Goal: Information Seeking & Learning: Learn about a topic

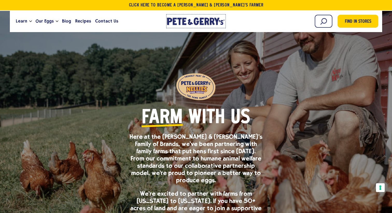
click at [190, 17] on link "[PERSON_NAME] & [PERSON_NAME]'s Homepage" at bounding box center [196, 21] width 60 height 14
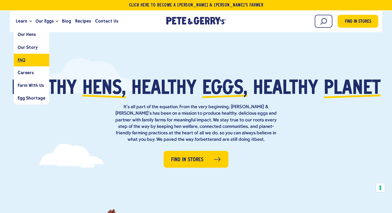
click at [27, 60] on link "FAQ" at bounding box center [32, 60] width 36 height 13
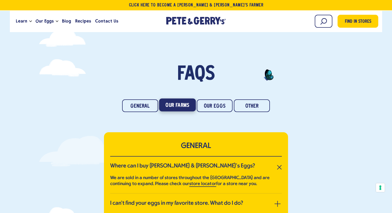
click at [176, 101] on link "Our Farms" at bounding box center [177, 105] width 37 height 13
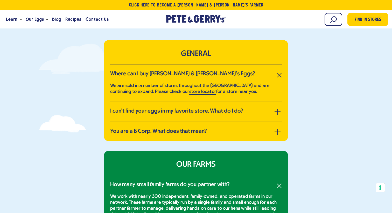
scroll to position [88, 0]
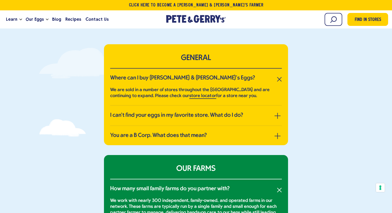
click at [149, 83] on div "We are sold in a number of stores throughout the [GEOGRAPHIC_DATA] and are cont…" at bounding box center [196, 90] width 172 height 17
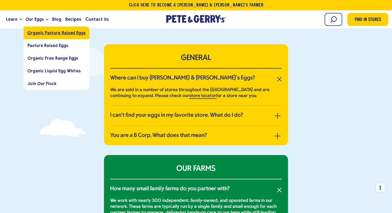
click at [40, 32] on span "Organic Pasture Raised Eggs" at bounding box center [56, 32] width 58 height 5
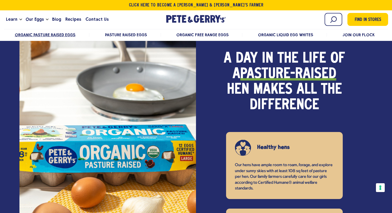
scroll to position [388, 0]
